Goal: Task Accomplishment & Management: Use online tool/utility

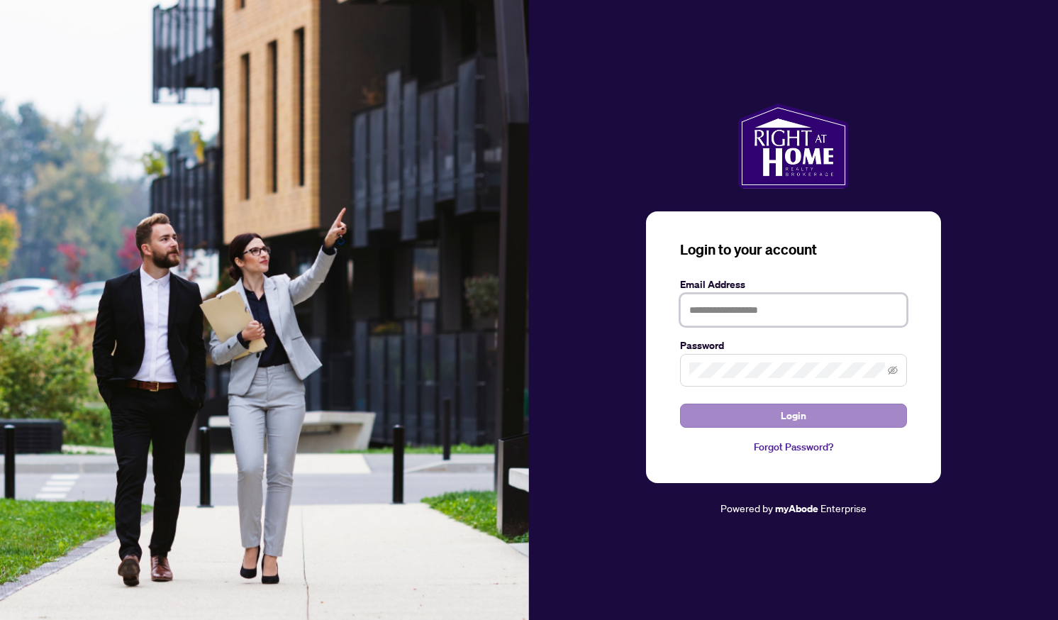
type input "**********"
click at [802, 414] on span "Login" at bounding box center [794, 415] width 26 height 23
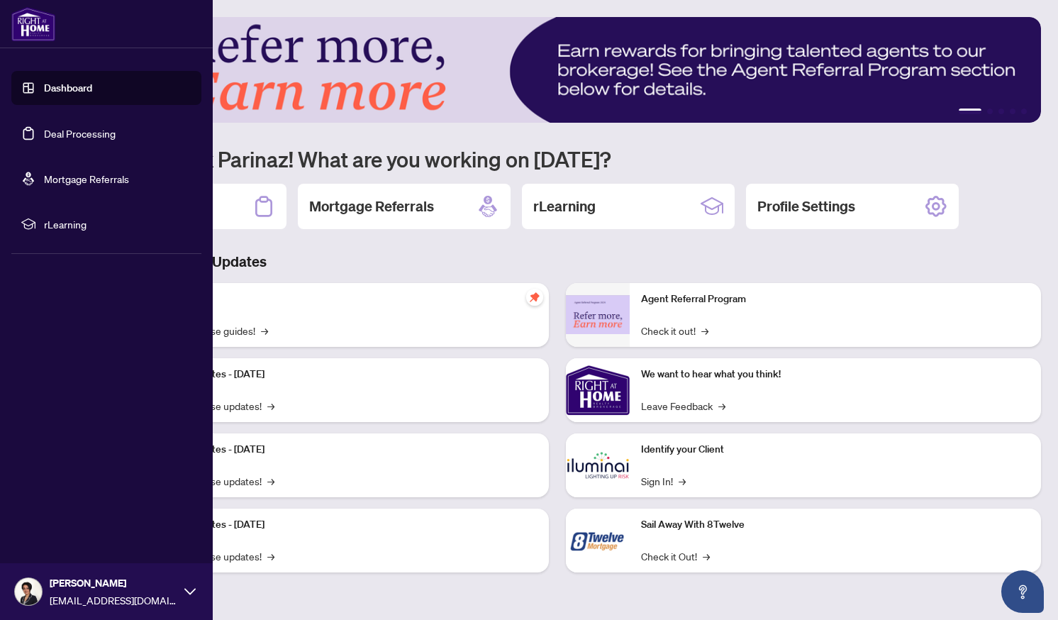
click at [53, 140] on link "Deal Processing" at bounding box center [80, 133] width 72 height 13
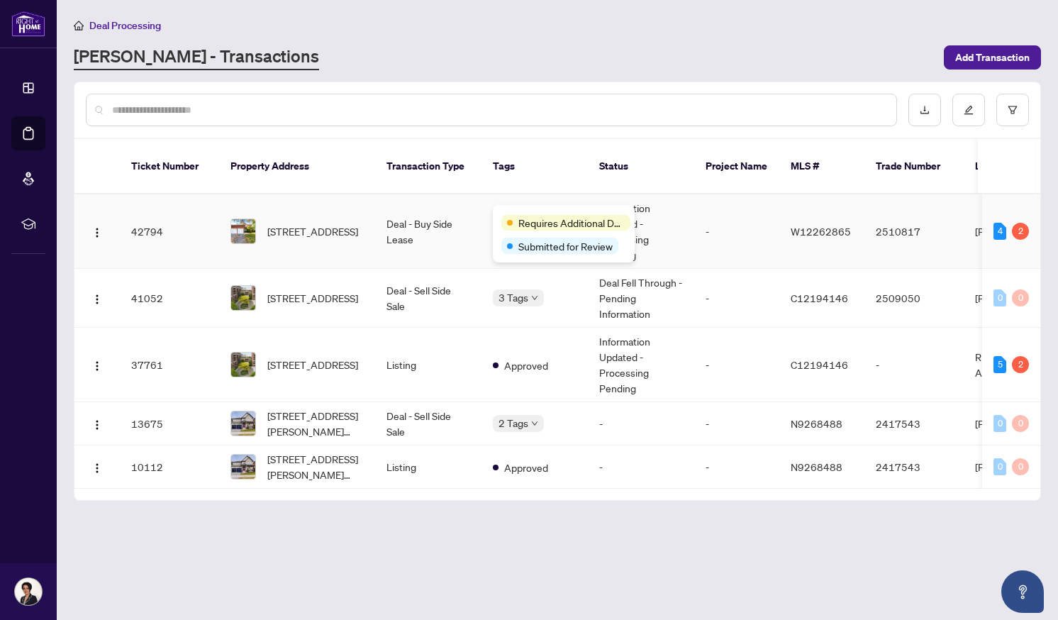
click at [526, 214] on div "Requires Additional Docs" at bounding box center [564, 222] width 125 height 17
click at [534, 225] on span "Requires Additional Docs" at bounding box center [572, 223] width 106 height 16
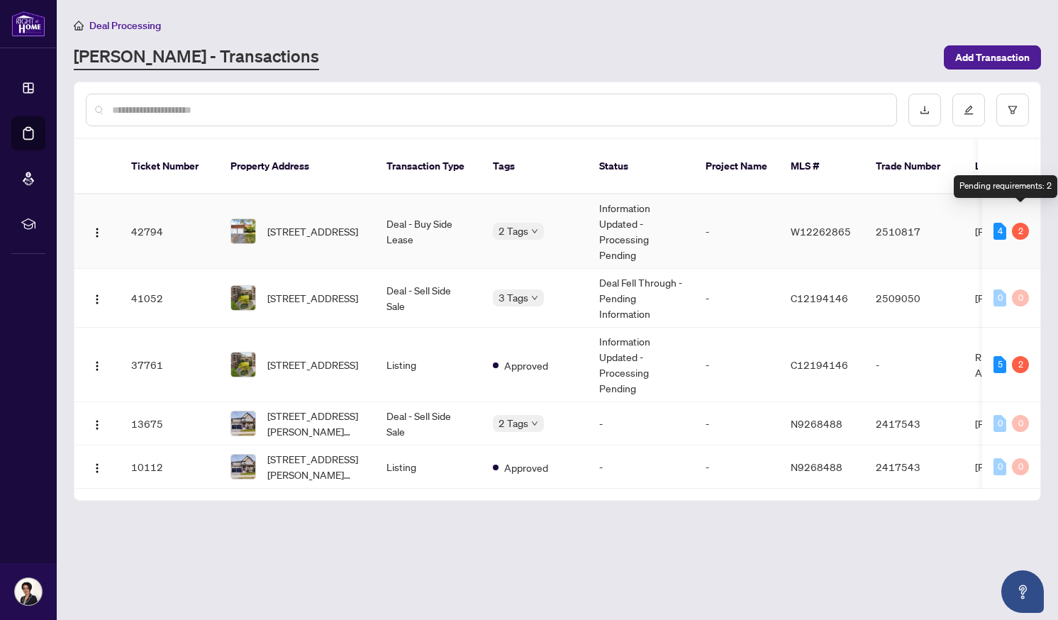
click at [1024, 223] on div "2" at bounding box center [1020, 231] width 17 height 17
click at [1022, 223] on div "2" at bounding box center [1020, 231] width 17 height 17
click at [626, 212] on td "Information Updated - Processing Pending" at bounding box center [641, 231] width 106 height 74
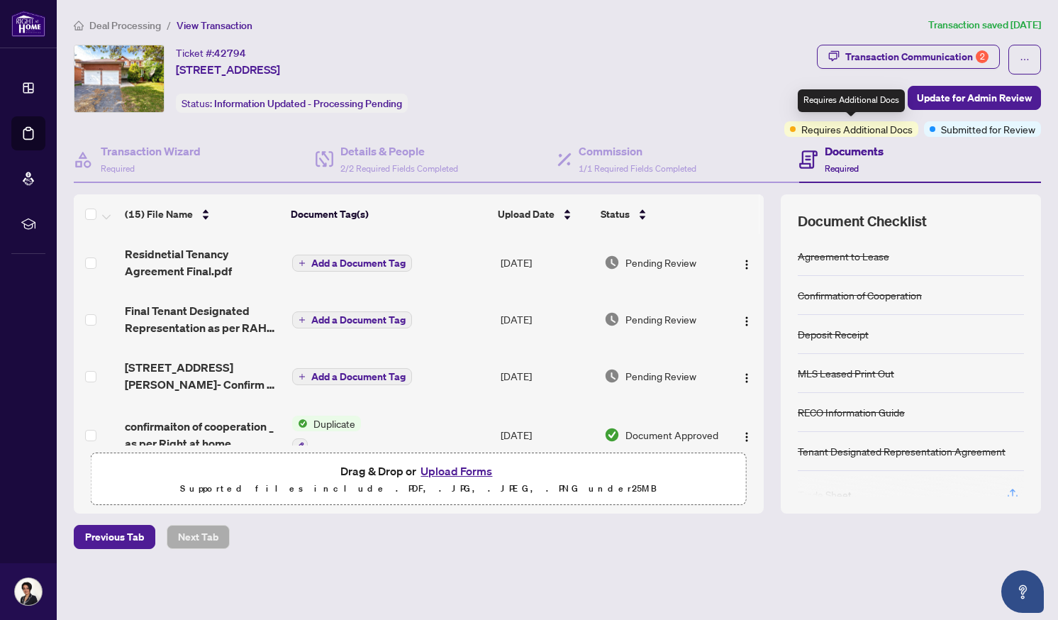
click at [845, 128] on span "Requires Additional Docs" at bounding box center [857, 129] width 111 height 16
click at [839, 103] on div "Requires Additional Docs" at bounding box center [851, 100] width 107 height 23
drag, startPoint x: 765, startPoint y: 268, endPoint x: 763, endPoint y: 279, distance: 10.9
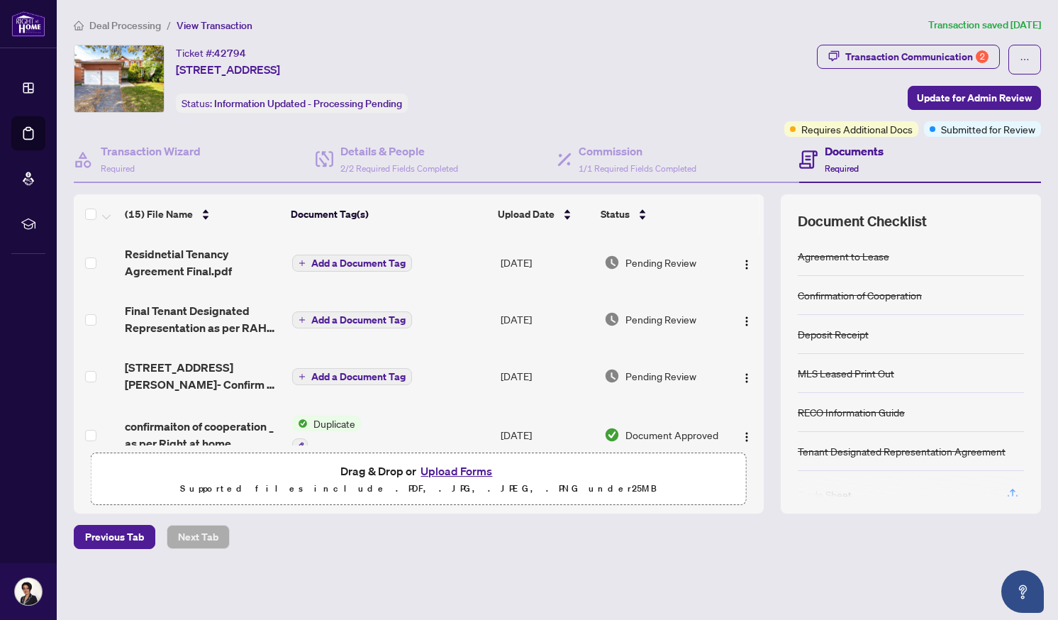
click at [763, 279] on div "(15) File Name Document Tag(s) Upload Date Status Residnetial Tenancy Agreement…" at bounding box center [558, 353] width 968 height 319
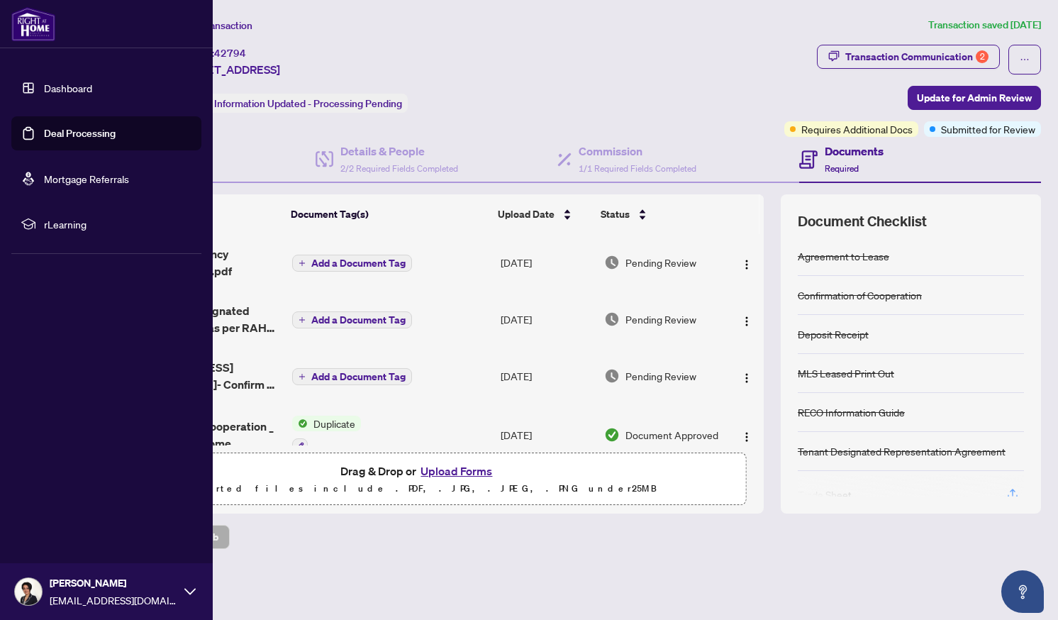
click at [57, 133] on link "Deal Processing" at bounding box center [80, 133] width 72 height 13
